Goal: Task Accomplishment & Management: Use online tool/utility

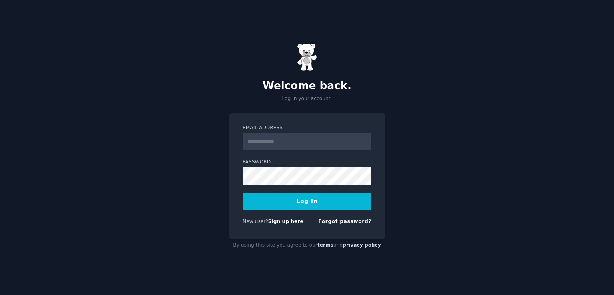
click at [312, 144] on input "Email Address" at bounding box center [307, 142] width 129 height 18
type input "**********"
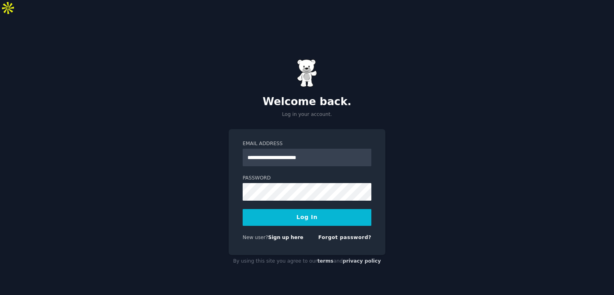
click at [294, 209] on button "Log In" at bounding box center [307, 217] width 129 height 17
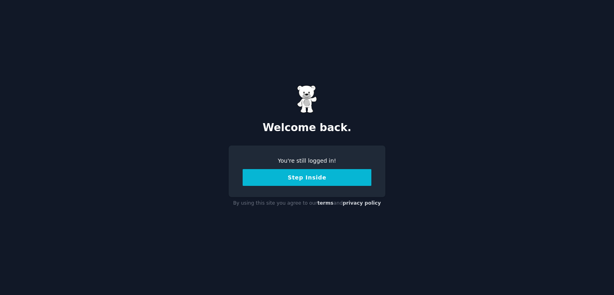
click at [302, 175] on button "Step Inside" at bounding box center [307, 177] width 129 height 17
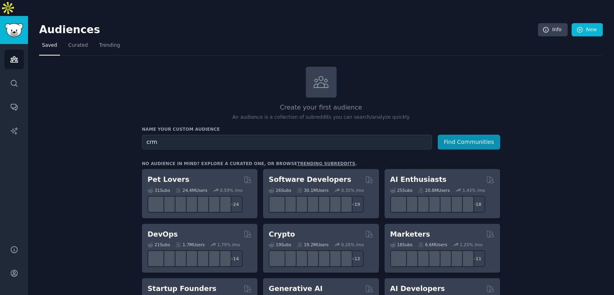
type input "crm"
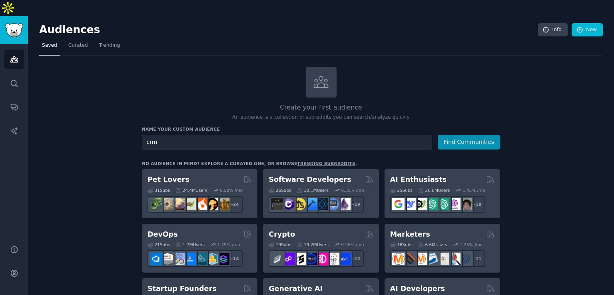
click at [438, 135] on button "Find Communities" at bounding box center [469, 142] width 62 height 15
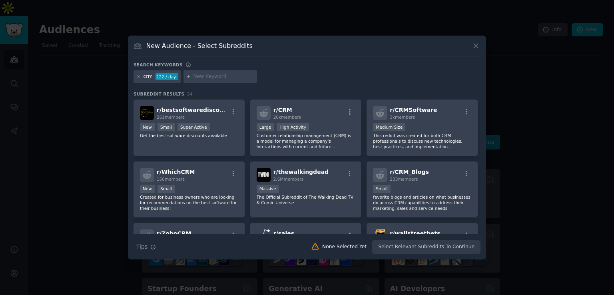
click at [478, 43] on icon at bounding box center [476, 46] width 8 height 8
